Goal: Task Accomplishment & Management: Complete application form

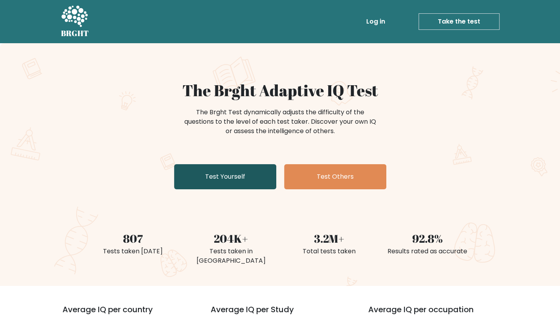
click at [227, 181] on link "Test Yourself" at bounding box center [225, 176] width 102 height 25
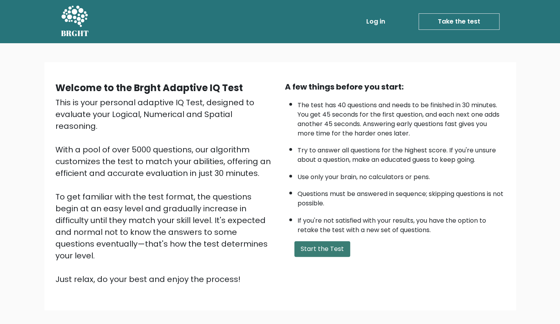
click at [334, 253] on button "Start the Test" at bounding box center [323, 249] width 56 height 16
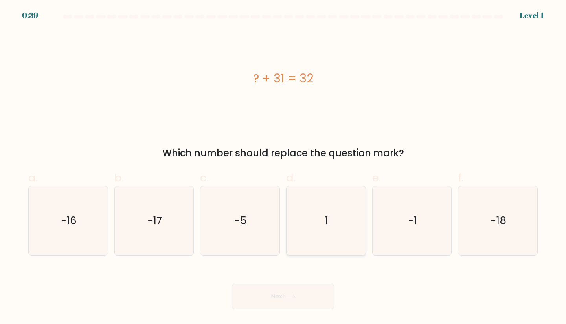
click at [337, 216] on icon "1" at bounding box center [326, 221] width 70 height 70
click at [284, 168] on input "d. 1" at bounding box center [283, 164] width 0 height 5
radio input "true"
click at [287, 296] on icon at bounding box center [290, 297] width 11 height 4
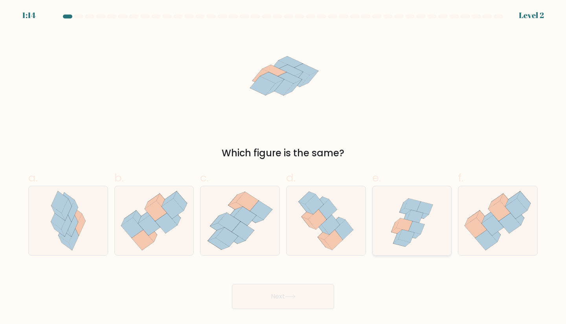
click at [412, 228] on icon at bounding box center [417, 228] width 16 height 13
click at [284, 168] on input "e." at bounding box center [283, 164] width 0 height 5
radio input "true"
click at [273, 296] on button "Next" at bounding box center [283, 296] width 102 height 25
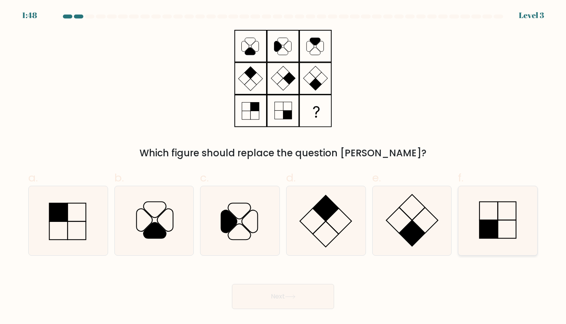
click at [489, 229] on rect at bounding box center [489, 229] width 18 height 18
click at [284, 168] on input "f." at bounding box center [283, 164] width 0 height 5
radio input "true"
click at [298, 300] on button "Next" at bounding box center [283, 296] width 102 height 25
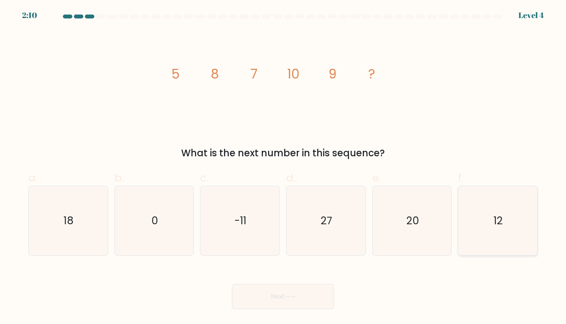
click at [514, 231] on icon "12" at bounding box center [498, 221] width 70 height 70
click at [284, 168] on input "f. 12" at bounding box center [283, 164] width 0 height 5
radio input "true"
click at [275, 303] on button "Next" at bounding box center [283, 296] width 102 height 25
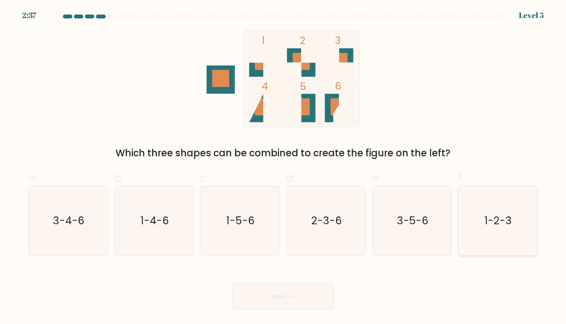
click at [513, 228] on icon "1-2-3" at bounding box center [498, 221] width 70 height 70
click at [284, 168] on input "f. 1-2-3" at bounding box center [283, 164] width 0 height 5
radio input "true"
click at [295, 303] on button "Next" at bounding box center [283, 296] width 102 height 25
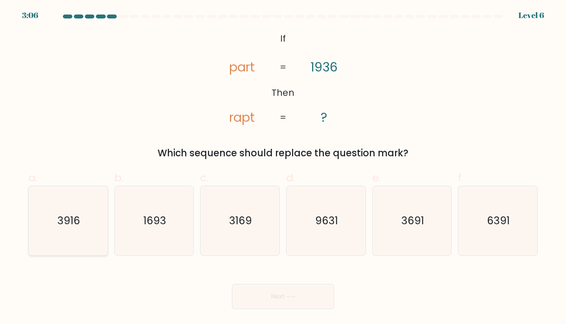
click at [65, 217] on text "3916" at bounding box center [68, 221] width 23 height 15
click at [283, 168] on input "a. 3916" at bounding box center [283, 164] width 0 height 5
radio input "true"
click at [289, 291] on button "Next" at bounding box center [283, 296] width 102 height 25
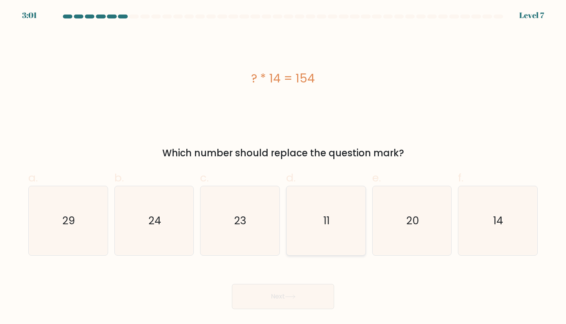
click at [293, 195] on icon "11" at bounding box center [326, 221] width 70 height 70
click at [284, 168] on input "d. 11" at bounding box center [283, 164] width 0 height 5
radio input "true"
click at [278, 303] on button "Next" at bounding box center [283, 296] width 102 height 25
click at [291, 296] on icon at bounding box center [290, 297] width 11 height 4
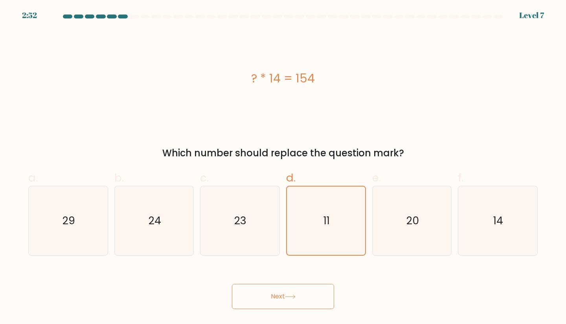
click at [292, 302] on button "Next" at bounding box center [283, 296] width 102 height 25
click at [400, 217] on icon "20" at bounding box center [413, 221] width 70 height 70
click at [284, 168] on input "e. 20" at bounding box center [283, 164] width 0 height 5
radio input "true"
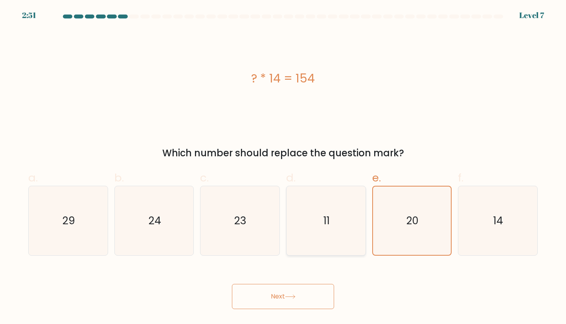
click at [335, 214] on icon "11" at bounding box center [326, 221] width 70 height 70
click at [284, 168] on input "d. 11" at bounding box center [283, 164] width 0 height 5
radio input "true"
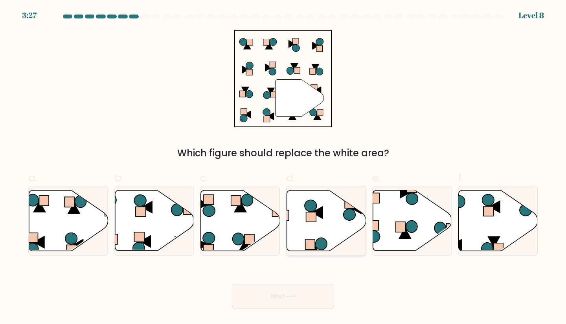
click at [333, 216] on icon at bounding box center [326, 220] width 79 height 61
click at [284, 168] on input "d." at bounding box center [283, 164] width 0 height 5
radio input "true"
click at [288, 304] on button "Next" at bounding box center [283, 296] width 102 height 25
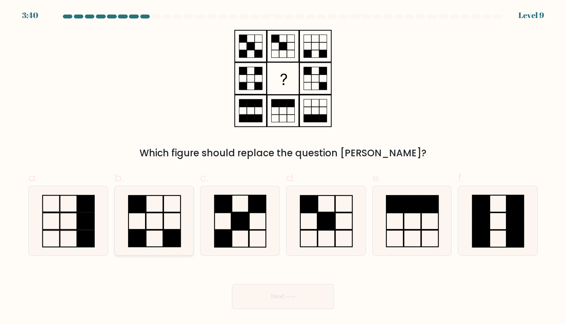
click at [161, 226] on icon at bounding box center [155, 221] width 70 height 70
click at [283, 168] on input "b." at bounding box center [283, 164] width 0 height 5
radio input "true"
click at [307, 299] on button "Next" at bounding box center [283, 296] width 102 height 25
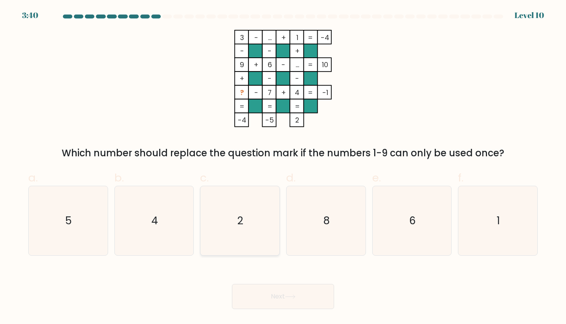
click at [238, 214] on text "2" at bounding box center [241, 221] width 6 height 15
click at [283, 168] on input "c. 2" at bounding box center [283, 164] width 0 height 5
radio input "true"
click at [284, 291] on button "Next" at bounding box center [283, 296] width 102 height 25
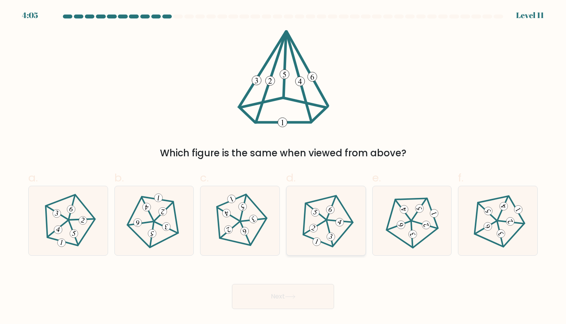
click at [320, 224] on icon at bounding box center [326, 220] width 55 height 55
click at [284, 168] on input "d." at bounding box center [283, 164] width 0 height 5
radio input "true"
click at [278, 291] on button "Next" at bounding box center [283, 296] width 102 height 25
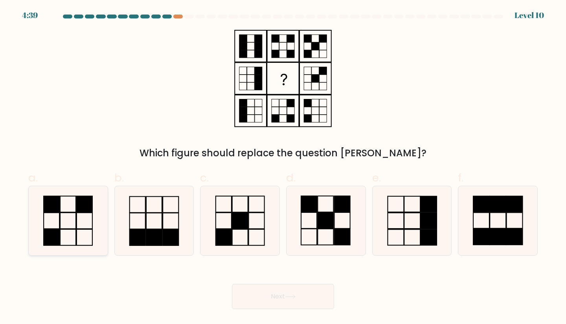
click at [73, 219] on icon at bounding box center [68, 221] width 70 height 70
click at [283, 168] on input "a." at bounding box center [283, 164] width 0 height 5
radio input "true"
click at [270, 291] on button "Next" at bounding box center [283, 296] width 102 height 25
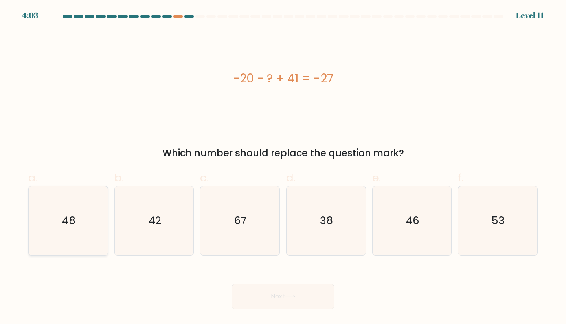
click at [72, 214] on text "48" at bounding box center [68, 221] width 13 height 15
click at [283, 168] on input "a. 48" at bounding box center [283, 164] width 0 height 5
radio input "true"
click at [292, 300] on button "Next" at bounding box center [283, 296] width 102 height 25
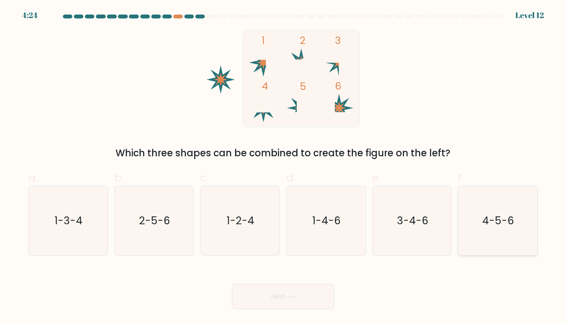
click at [488, 216] on text "4-5-6" at bounding box center [499, 221] width 32 height 15
click at [284, 168] on input "f. 4-5-6" at bounding box center [283, 164] width 0 height 5
radio input "true"
click at [283, 299] on button "Next" at bounding box center [283, 296] width 102 height 25
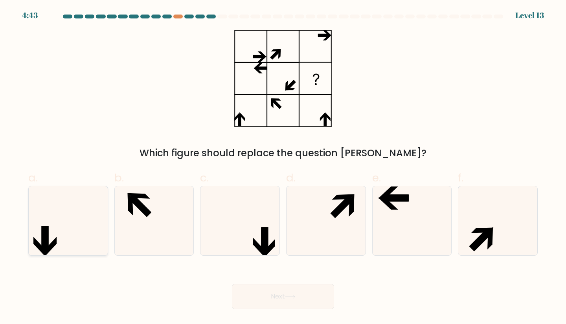
click at [72, 212] on icon at bounding box center [68, 221] width 70 height 70
click at [283, 168] on input "a." at bounding box center [283, 164] width 0 height 5
radio input "true"
click at [270, 305] on button "Next" at bounding box center [283, 296] width 102 height 25
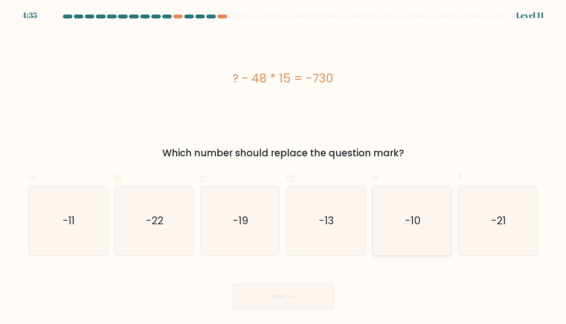
click at [402, 229] on icon "-10" at bounding box center [413, 221] width 70 height 70
click at [284, 168] on input "e. -10" at bounding box center [283, 164] width 0 height 5
radio input "true"
click at [286, 289] on button "Next" at bounding box center [283, 296] width 102 height 25
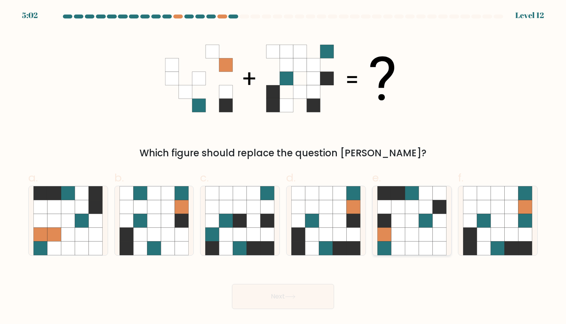
click at [415, 235] on icon at bounding box center [412, 235] width 14 height 14
click at [284, 168] on input "e." at bounding box center [283, 164] width 0 height 5
radio input "true"
click at [270, 290] on button "Next" at bounding box center [283, 296] width 102 height 25
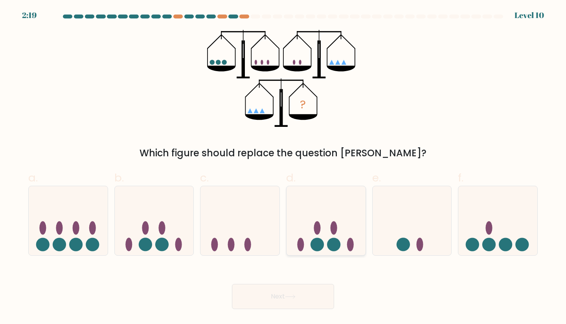
click at [321, 226] on icon at bounding box center [326, 220] width 79 height 65
click at [284, 168] on input "d." at bounding box center [283, 164] width 0 height 5
radio input "true"
click at [256, 297] on button "Next" at bounding box center [283, 296] width 102 height 25
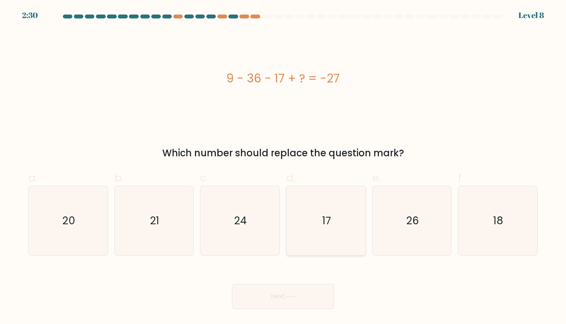
click at [319, 206] on icon "17" at bounding box center [326, 221] width 70 height 70
click at [284, 168] on input "d. 17" at bounding box center [283, 164] width 0 height 5
radio input "true"
click at [287, 297] on button "Next" at bounding box center [283, 296] width 102 height 25
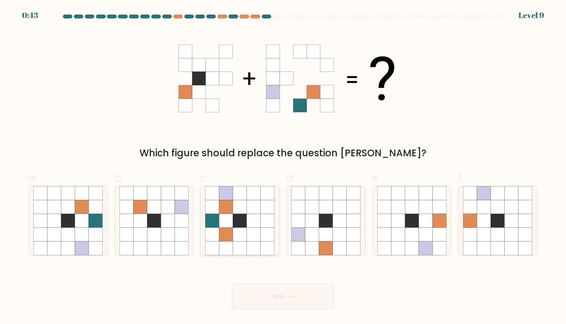
click at [238, 211] on icon at bounding box center [240, 207] width 14 height 14
click at [283, 168] on input "c." at bounding box center [283, 164] width 0 height 5
radio input "true"
click at [298, 298] on button "Next" at bounding box center [283, 296] width 102 height 25
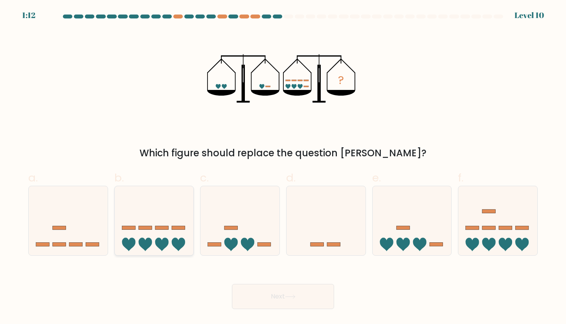
click at [153, 215] on icon at bounding box center [154, 220] width 79 height 65
click at [283, 168] on input "b." at bounding box center [283, 164] width 0 height 5
radio input "true"
click at [275, 304] on button "Next" at bounding box center [283, 296] width 102 height 25
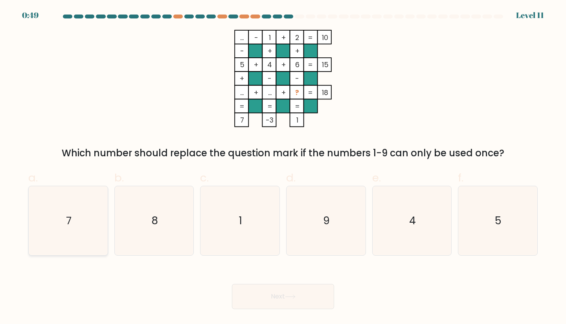
click at [88, 212] on icon "7" at bounding box center [68, 221] width 70 height 70
click at [283, 168] on input "a. 7" at bounding box center [283, 164] width 0 height 5
radio input "true"
click at [265, 299] on button "Next" at bounding box center [283, 296] width 102 height 25
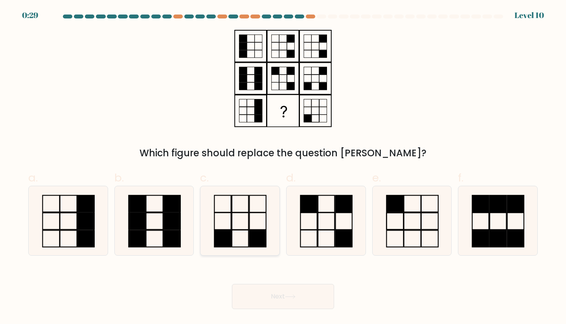
click at [253, 217] on icon at bounding box center [240, 221] width 70 height 70
click at [283, 168] on input "c." at bounding box center [283, 164] width 0 height 5
radio input "true"
click at [300, 295] on button "Next" at bounding box center [283, 296] width 102 height 25
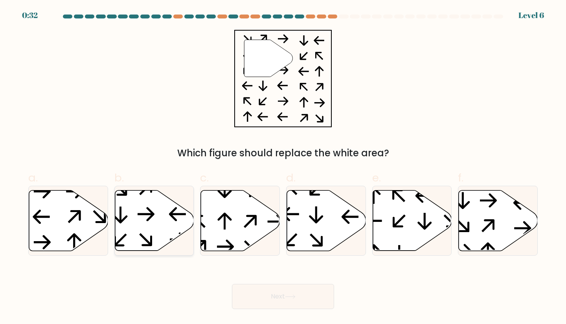
click at [150, 219] on icon at bounding box center [154, 220] width 79 height 61
click at [283, 168] on input "b." at bounding box center [283, 164] width 0 height 5
radio input "true"
click at [311, 299] on button "Next" at bounding box center [283, 296] width 102 height 25
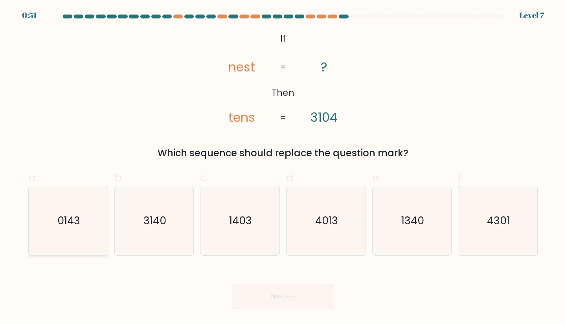
click at [75, 210] on icon "0143" at bounding box center [68, 221] width 70 height 70
click at [283, 168] on input "a. 0143" at bounding box center [283, 164] width 0 height 5
radio input "true"
click at [293, 297] on icon at bounding box center [290, 297] width 11 height 4
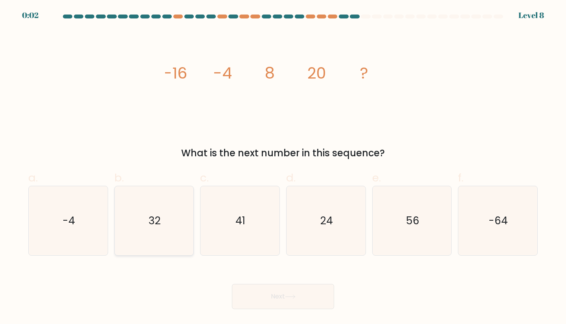
click at [142, 217] on icon "32" at bounding box center [155, 221] width 70 height 70
click at [283, 168] on input "b. 32" at bounding box center [283, 164] width 0 height 5
radio input "true"
click at [307, 229] on icon "24" at bounding box center [326, 221] width 70 height 70
click at [284, 168] on input "d. 24" at bounding box center [283, 164] width 0 height 5
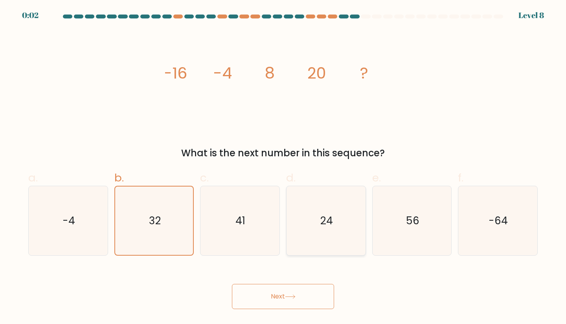
radio input "true"
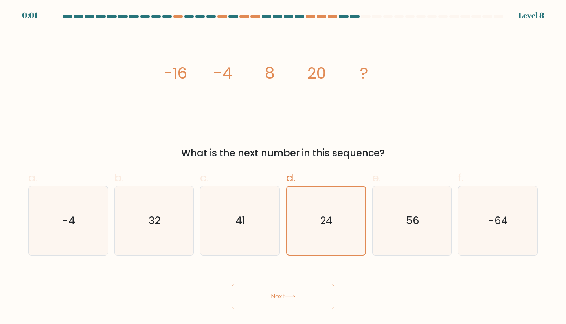
click at [292, 300] on button "Next" at bounding box center [283, 296] width 102 height 25
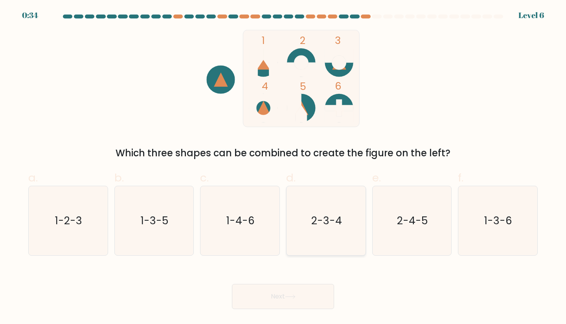
click at [326, 212] on icon "2-3-4" at bounding box center [326, 221] width 70 height 70
click at [284, 168] on input "d. 2-3-4" at bounding box center [283, 164] width 0 height 5
radio input "true"
click at [289, 304] on button "Next" at bounding box center [283, 296] width 102 height 25
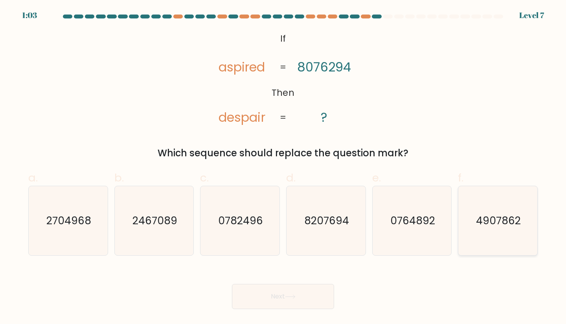
click at [497, 233] on icon "4907862" at bounding box center [498, 221] width 70 height 70
click at [284, 168] on input "f. 4907862" at bounding box center [283, 164] width 0 height 5
radio input "true"
click at [276, 292] on button "Next" at bounding box center [283, 296] width 102 height 25
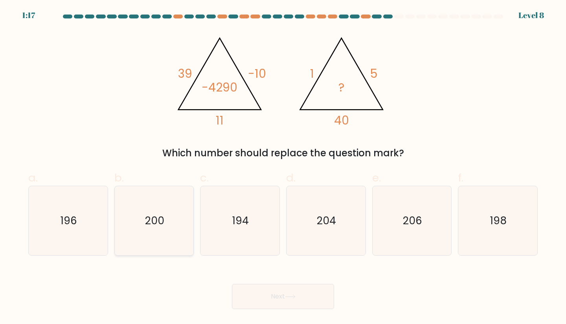
click at [151, 218] on text "200" at bounding box center [154, 221] width 19 height 15
click at [283, 168] on input "b. 200" at bounding box center [283, 164] width 0 height 5
radio input "true"
click at [301, 298] on button "Next" at bounding box center [283, 296] width 102 height 25
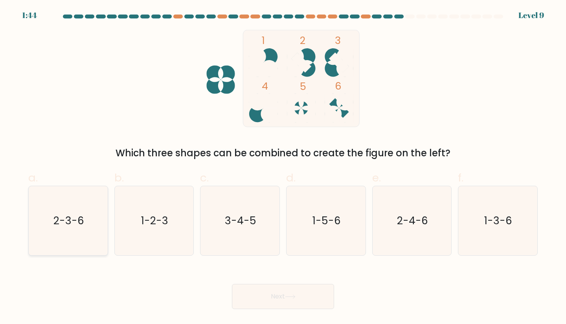
drag, startPoint x: 78, startPoint y: 224, endPoint x: 94, endPoint y: 235, distance: 19.1
click at [78, 224] on text "2-3-6" at bounding box center [68, 221] width 31 height 15
click at [283, 168] on input "a. 2-3-6" at bounding box center [283, 164] width 0 height 5
radio input "true"
click at [293, 302] on button "Next" at bounding box center [283, 296] width 102 height 25
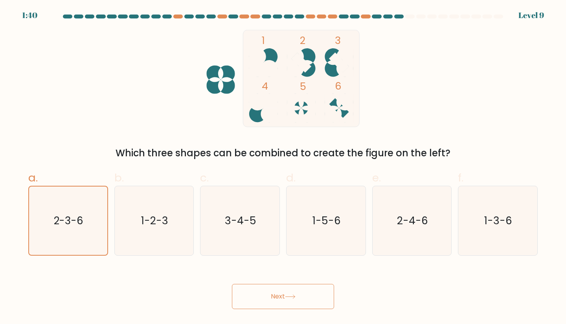
click at [313, 297] on button "Next" at bounding box center [283, 296] width 102 height 25
click at [280, 297] on button "Next" at bounding box center [283, 296] width 102 height 25
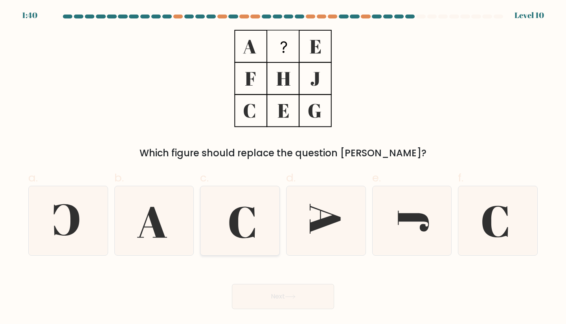
click at [238, 208] on icon at bounding box center [240, 221] width 70 height 70
click at [283, 168] on input "c." at bounding box center [283, 164] width 0 height 5
radio input "true"
click at [259, 299] on button "Next" at bounding box center [283, 296] width 102 height 25
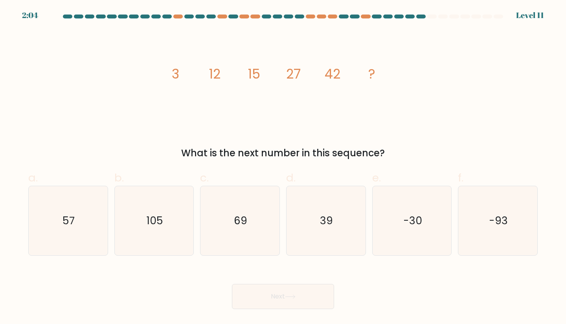
drag, startPoint x: 234, startPoint y: 264, endPoint x: 238, endPoint y: 260, distance: 4.7
click at [234, 264] on form at bounding box center [283, 162] width 566 height 295
click at [238, 239] on icon "69" at bounding box center [240, 221] width 70 height 70
click at [283, 168] on input "c. 69" at bounding box center [283, 164] width 0 height 5
radio input "true"
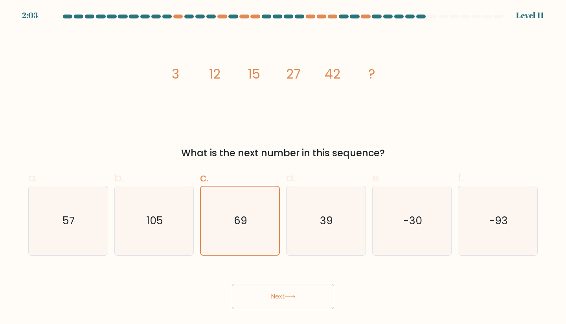
click at [288, 306] on button "Next" at bounding box center [283, 296] width 102 height 25
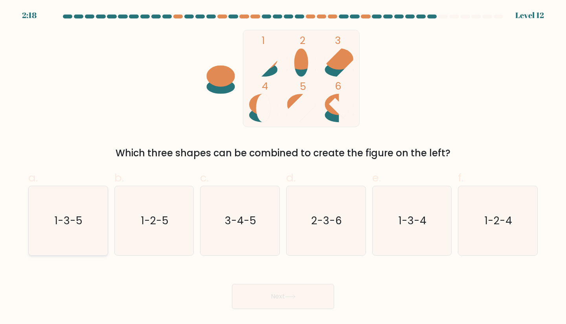
click at [89, 207] on icon "1-3-5" at bounding box center [68, 221] width 70 height 70
click at [283, 168] on input "a. 1-3-5" at bounding box center [283, 164] width 0 height 5
radio input "true"
click at [256, 292] on button "Next" at bounding box center [283, 296] width 102 height 25
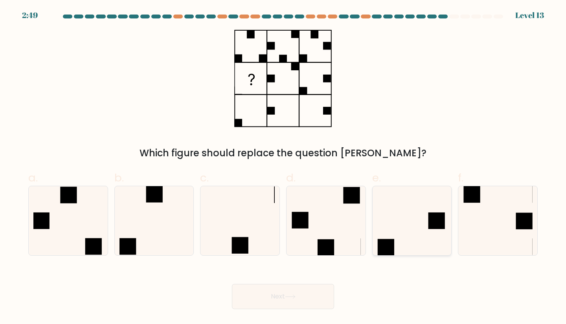
click at [422, 231] on icon at bounding box center [413, 221] width 70 height 70
click at [284, 168] on input "e." at bounding box center [283, 164] width 0 height 5
radio input "true"
click at [284, 296] on button "Next" at bounding box center [283, 296] width 102 height 25
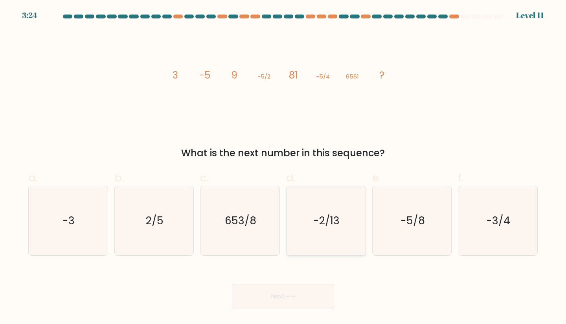
click at [326, 215] on text "-2/13" at bounding box center [327, 221] width 26 height 15
click at [284, 168] on input "d. -2/13" at bounding box center [283, 164] width 0 height 5
radio input "true"
click at [276, 293] on button "Next" at bounding box center [283, 296] width 102 height 25
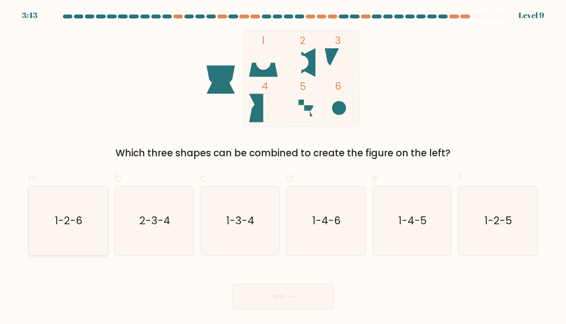
click at [66, 210] on icon "1-2-6" at bounding box center [68, 221] width 70 height 70
click at [283, 168] on input "a. 1-2-6" at bounding box center [283, 164] width 0 height 5
radio input "true"
click at [286, 293] on button "Next" at bounding box center [283, 296] width 102 height 25
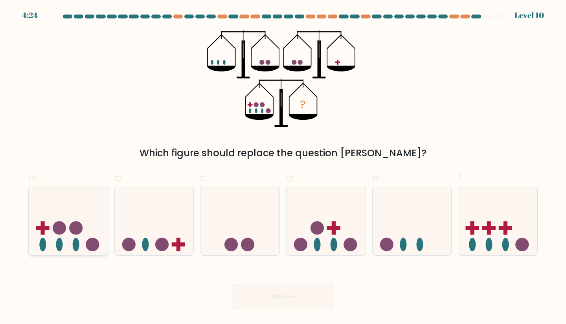
click at [72, 238] on icon at bounding box center [68, 220] width 79 height 65
click at [283, 168] on input "a." at bounding box center [283, 164] width 0 height 5
radio input "true"
click at [288, 294] on button "Next" at bounding box center [283, 296] width 102 height 25
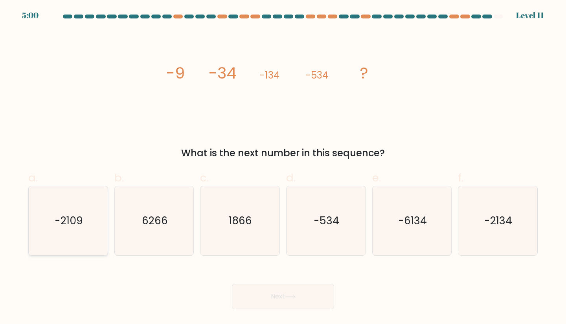
click at [75, 230] on icon "-2109" at bounding box center [68, 221] width 70 height 70
click at [283, 168] on input "a. -2109" at bounding box center [283, 164] width 0 height 5
radio input "true"
click at [267, 293] on button "Next" at bounding box center [283, 296] width 102 height 25
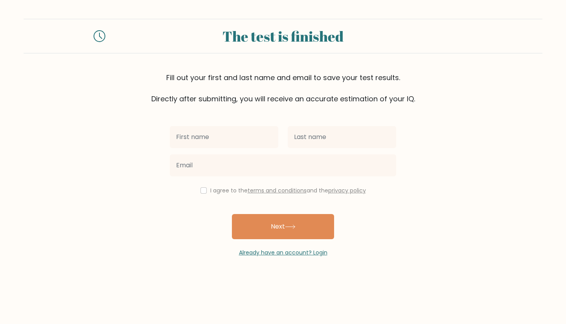
click at [244, 135] on input "text" at bounding box center [224, 137] width 109 height 22
type input "[PERSON_NAME]"
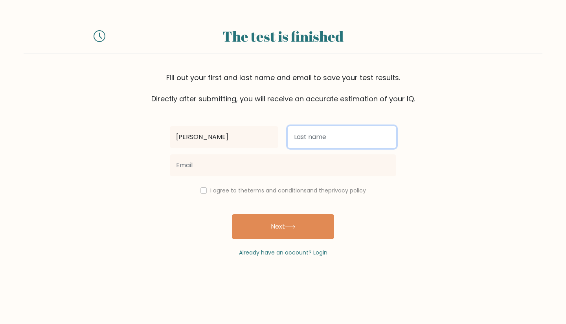
click at [325, 144] on input "text" at bounding box center [342, 137] width 109 height 22
type input "[PERSON_NAME]"
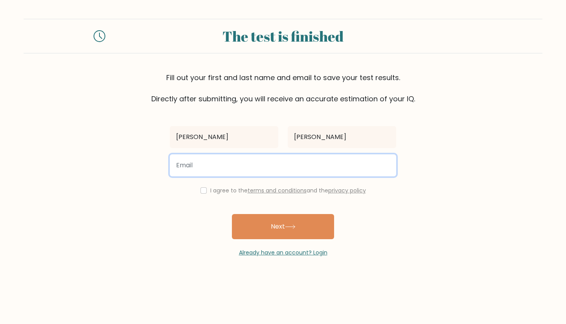
click at [223, 161] on input "email" at bounding box center [283, 166] width 227 height 22
type input "[EMAIL_ADDRESS][DOMAIN_NAME]"
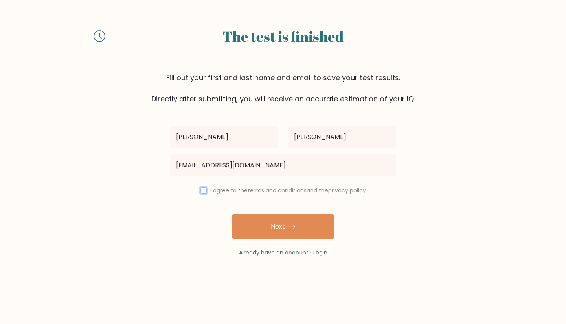
click at [201, 190] on input "checkbox" at bounding box center [204, 191] width 6 height 6
checkbox input "true"
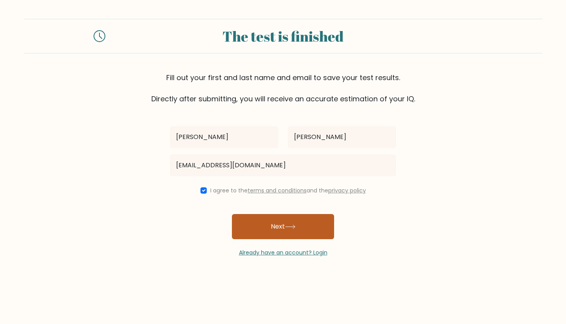
click at [296, 229] on icon at bounding box center [290, 227] width 11 height 4
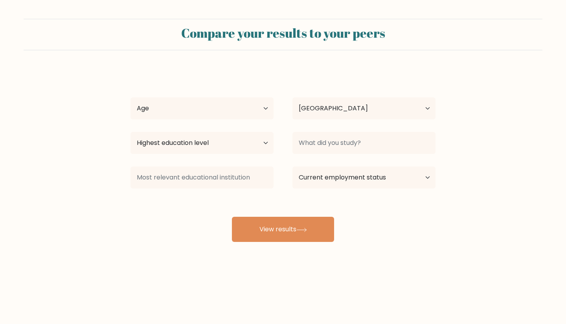
select select "PH"
click at [258, 144] on select "Highest education level No schooling Primary Lower Secondary Upper Secondary Oc…" at bounding box center [202, 143] width 143 height 22
select select "upper_secondary"
click at [131, 132] on select "Highest education level No schooling Primary Lower Secondary Upper Secondary Oc…" at bounding box center [202, 143] width 143 height 22
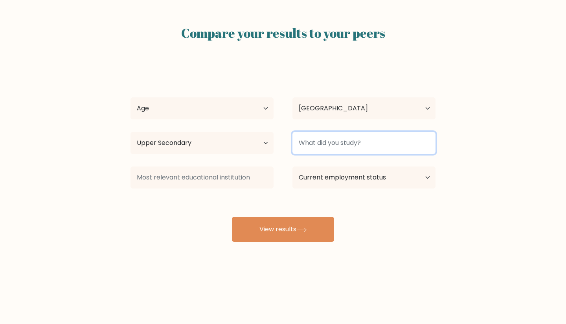
click at [375, 147] on input at bounding box center [364, 143] width 143 height 22
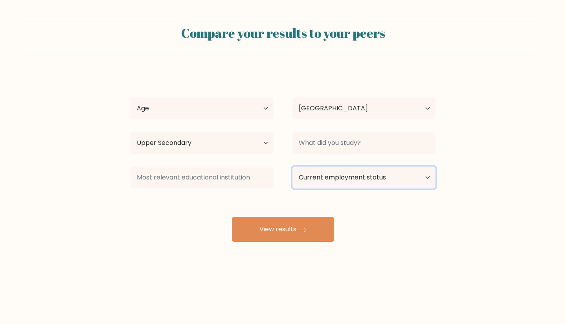
click at [379, 177] on select "Current employment status Employed Student Retired Other / prefer not to answer" at bounding box center [364, 178] width 143 height 22
select select "other"
click at [293, 167] on select "Current employment status Employed Student Retired Other / prefer not to answer" at bounding box center [364, 178] width 143 height 22
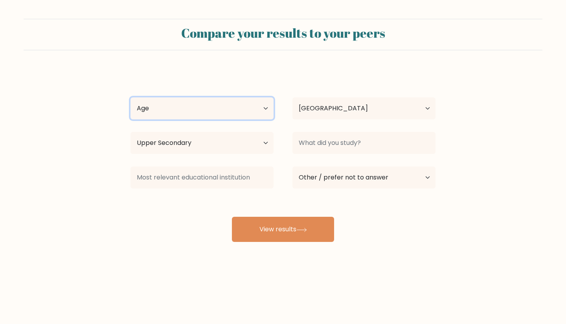
click at [238, 109] on select "Age Under 18 years old 18-24 years old 25-34 years old 35-44 years old 45-54 ye…" at bounding box center [202, 109] width 143 height 22
select select "18_24"
click at [131, 98] on select "Age Under 18 years old 18-24 years old 25-34 years old 35-44 years old 45-54 ye…" at bounding box center [202, 109] width 143 height 22
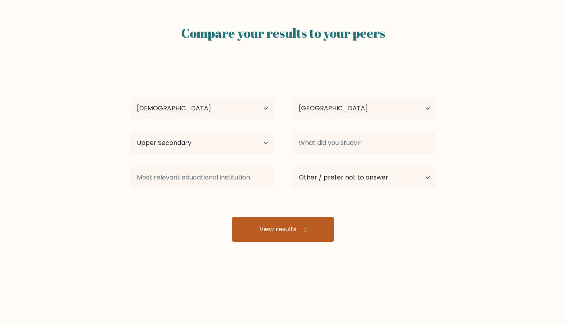
click at [293, 227] on button "View results" at bounding box center [283, 229] width 102 height 25
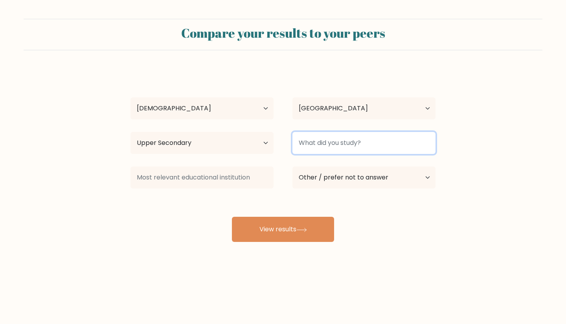
click at [356, 149] on input at bounding box center [364, 143] width 143 height 22
click at [348, 145] on input at bounding box center [364, 143] width 143 height 22
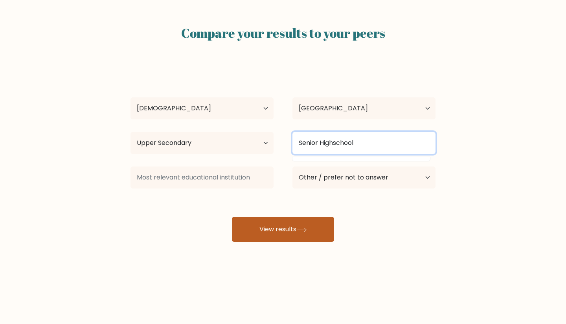
type input "Senior Highschool"
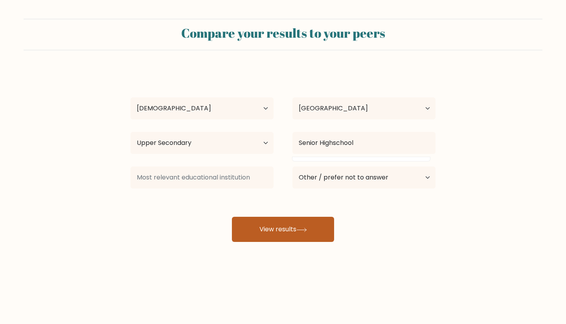
click at [277, 228] on button "View results" at bounding box center [283, 229] width 102 height 25
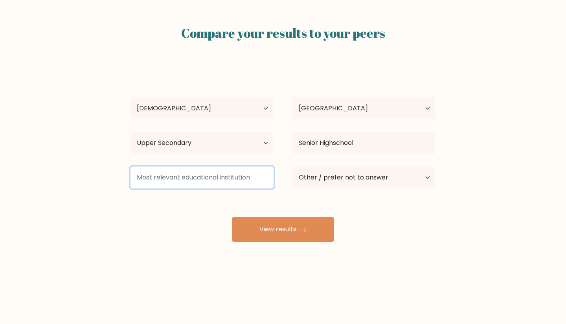
click at [194, 177] on input at bounding box center [202, 178] width 143 height 22
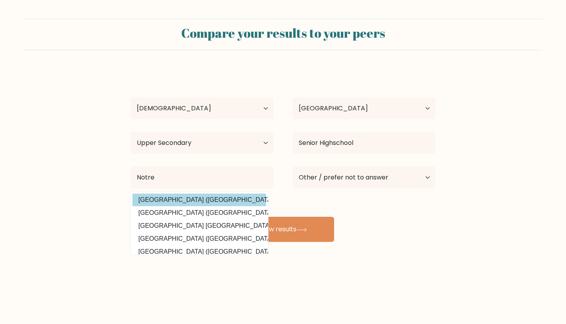
click at [206, 199] on option "Notre Dame University (Philippines)" at bounding box center [200, 200] width 134 height 13
type input "[GEOGRAPHIC_DATA]"
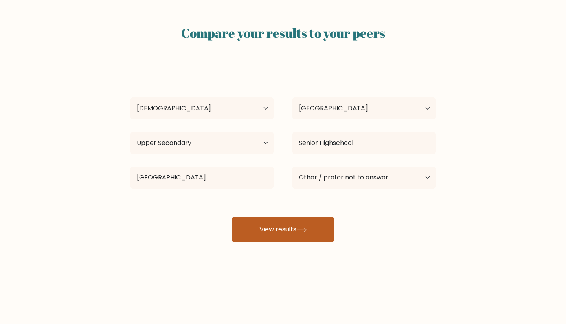
click at [275, 226] on button "View results" at bounding box center [283, 229] width 102 height 25
